Goal: Browse casually

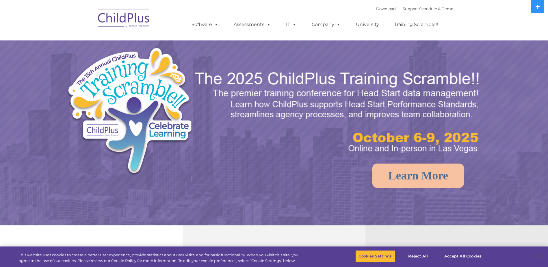
select select "MEDIUM"
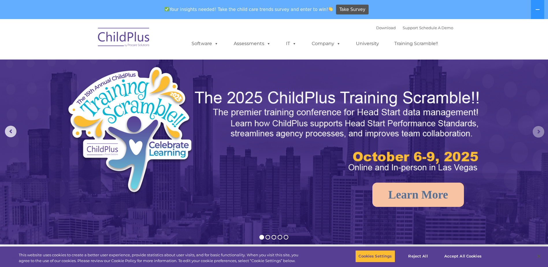
click at [537, 129] on rs-arrow at bounding box center [538, 132] width 12 height 12
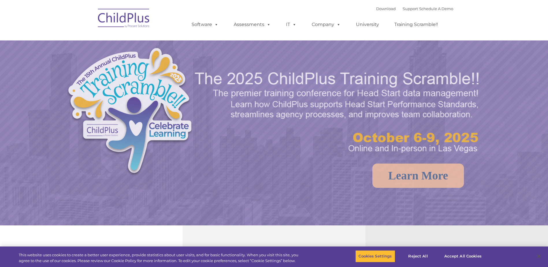
select select "MEDIUM"
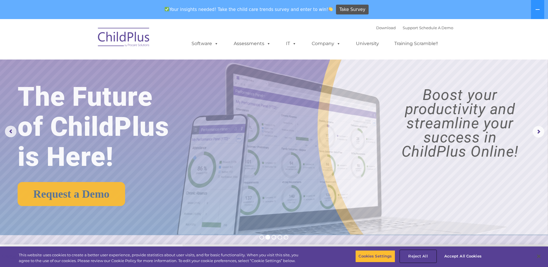
click at [412, 254] on button "Reject All" at bounding box center [418, 256] width 36 height 12
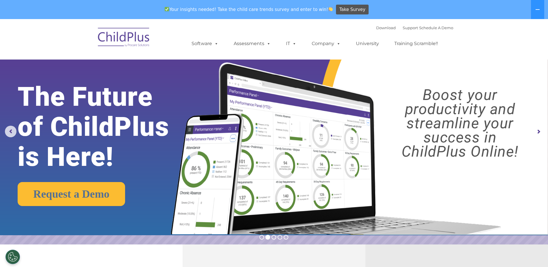
click at [539, 132] on rs-arrow at bounding box center [538, 132] width 12 height 12
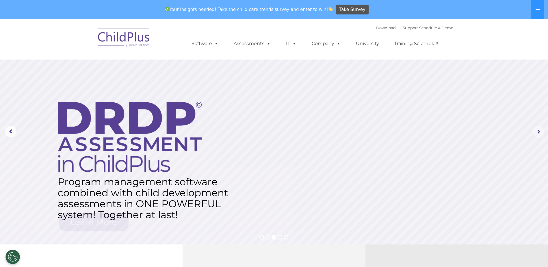
click at [539, 132] on rs-arrow at bounding box center [538, 132] width 12 height 12
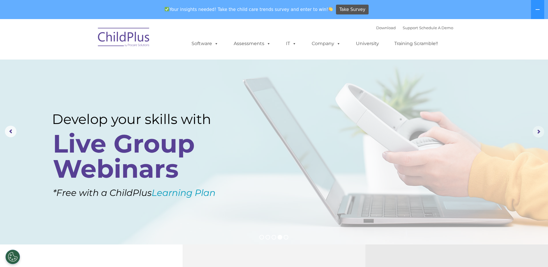
click at [539, 132] on rs-arrow at bounding box center [538, 132] width 12 height 12
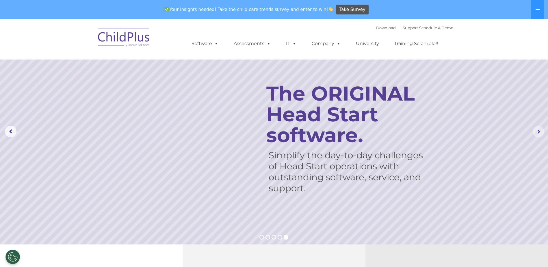
click at [539, 132] on rs-arrow at bounding box center [538, 132] width 12 height 12
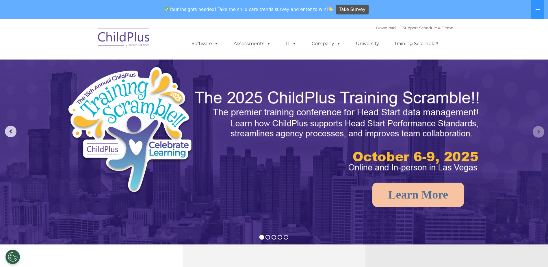
click at [539, 132] on rs-arrow at bounding box center [538, 132] width 12 height 12
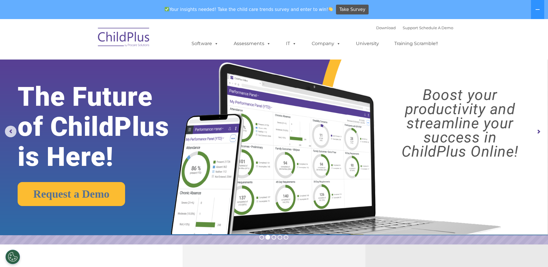
click at [539, 132] on rs-arrow at bounding box center [538, 132] width 12 height 12
